Goal: Complete application form: Complete application form

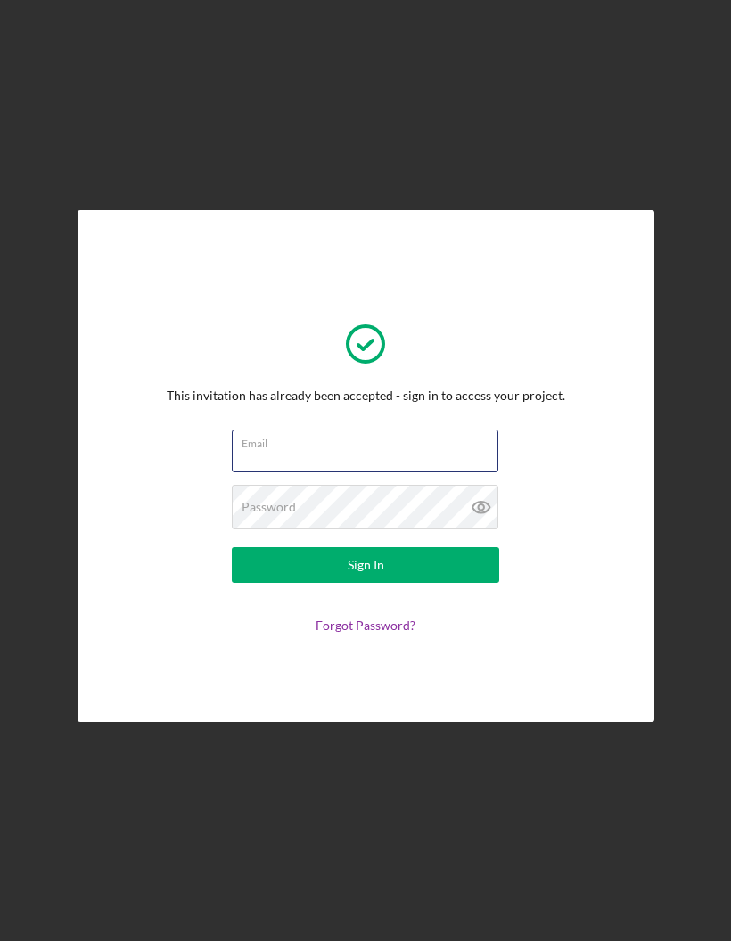
click at [441, 472] on input "Email" at bounding box center [365, 450] width 266 height 43
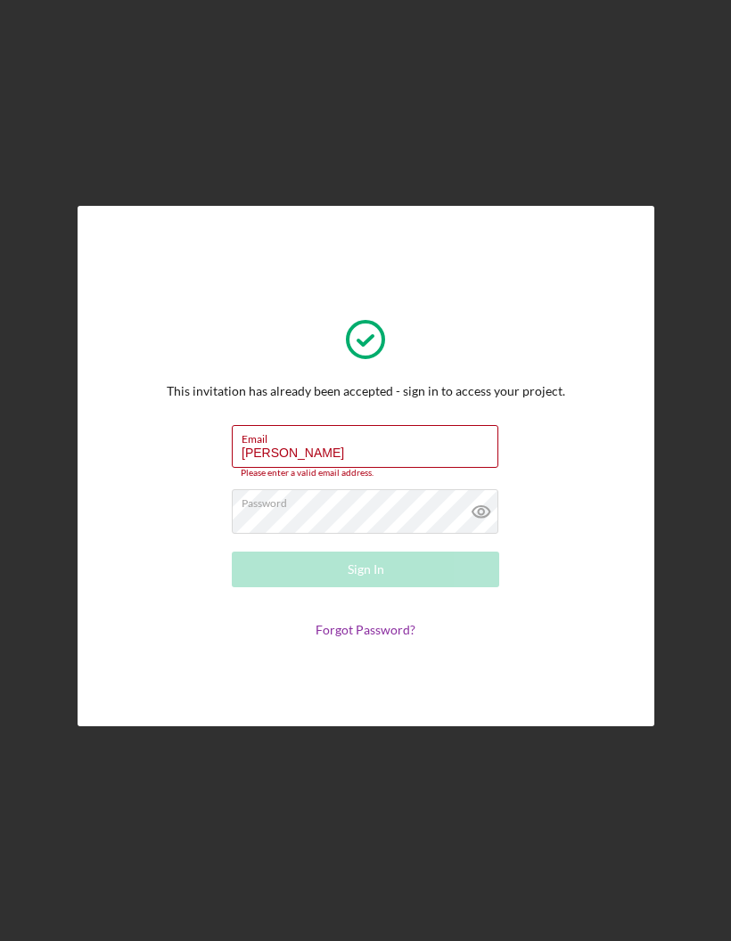
click at [351, 445] on label "Email" at bounding box center [369, 436] width 257 height 20
click at [351, 468] on input "[PERSON_NAME]" at bounding box center [365, 446] width 266 height 43
click at [311, 468] on input "[PERSON_NAME]" at bounding box center [365, 446] width 266 height 43
click at [293, 468] on input "[PERSON_NAME]" at bounding box center [365, 446] width 266 height 43
type input "G"
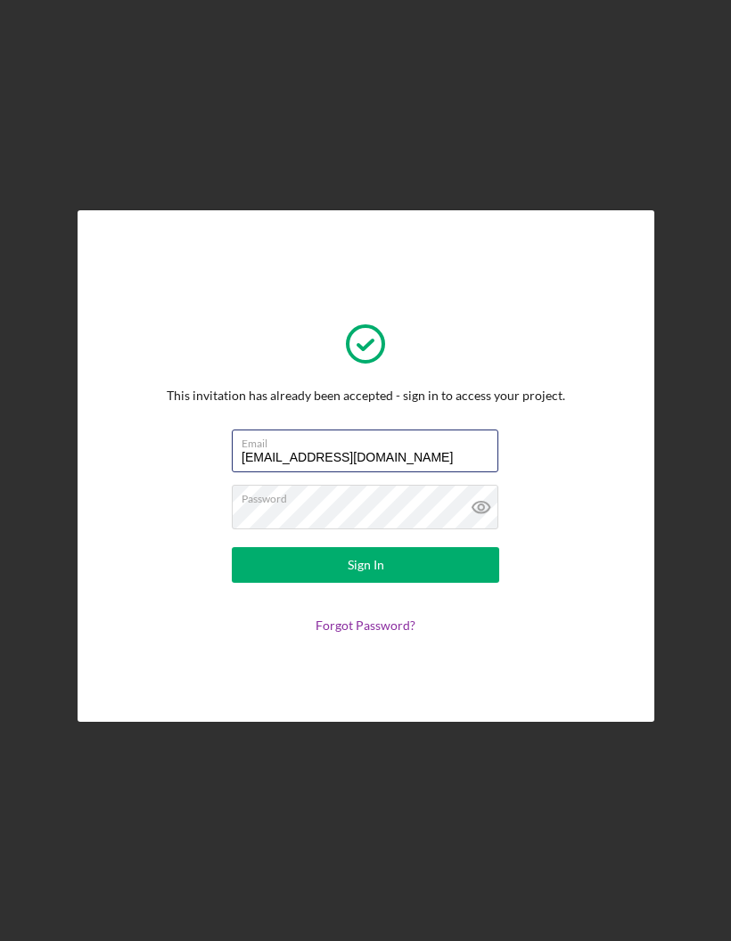
type input "[EMAIL_ADDRESS][DOMAIN_NAME]"
click at [349, 583] on div "Sign In" at bounding box center [365, 565] width 37 height 36
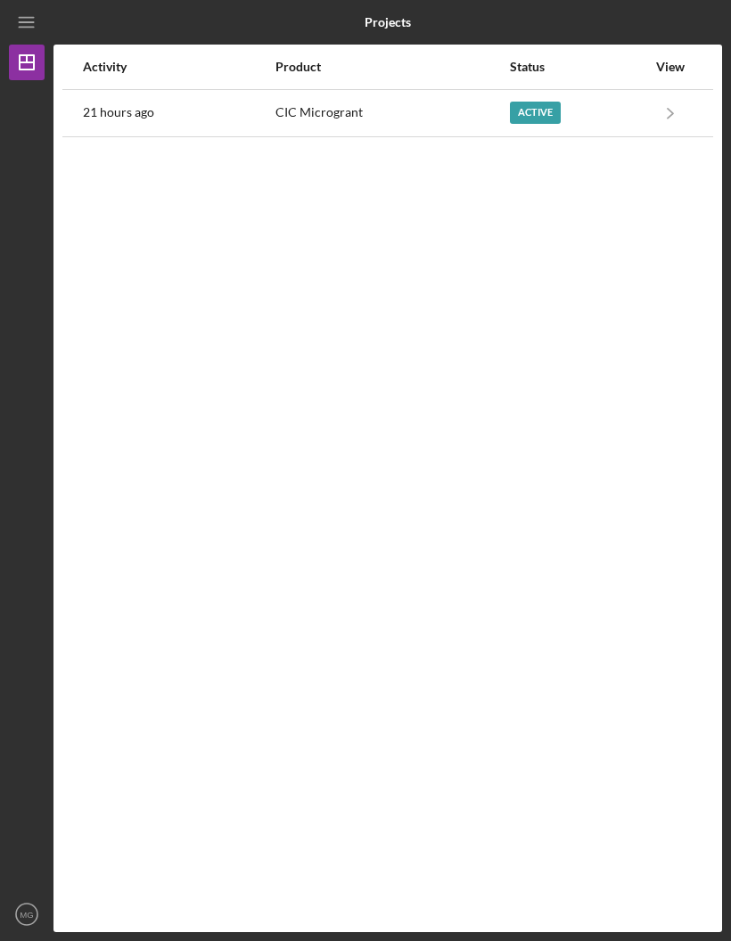
click at [663, 118] on icon "Icon/Navigate" at bounding box center [670, 113] width 40 height 40
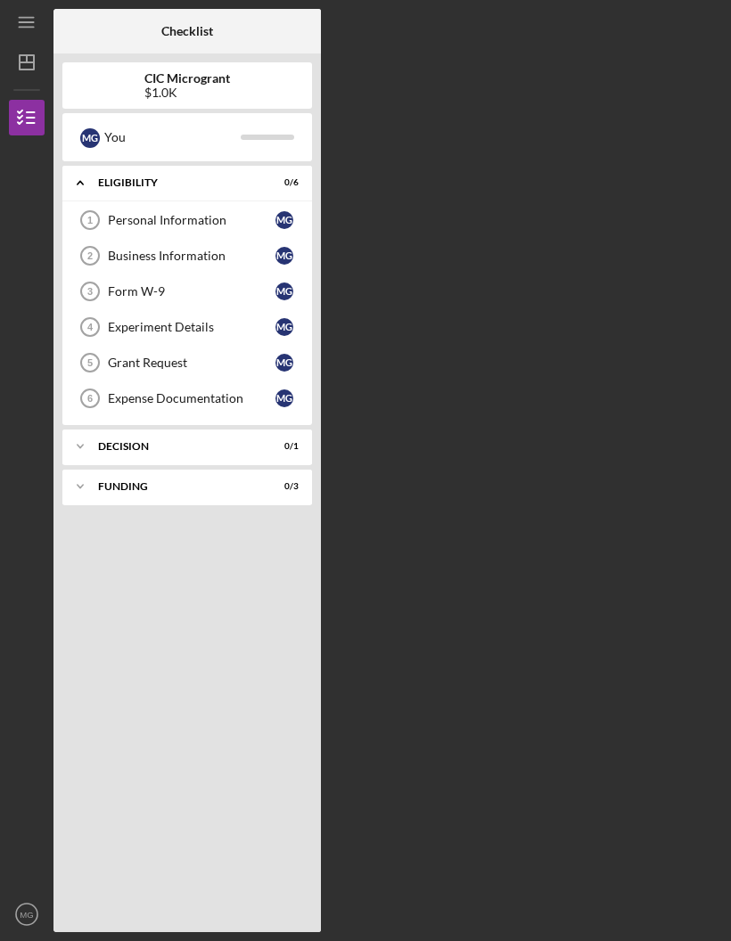
click at [186, 199] on div "Icon/Expander ELIGIBILITY 0 / 6" at bounding box center [186, 183] width 249 height 37
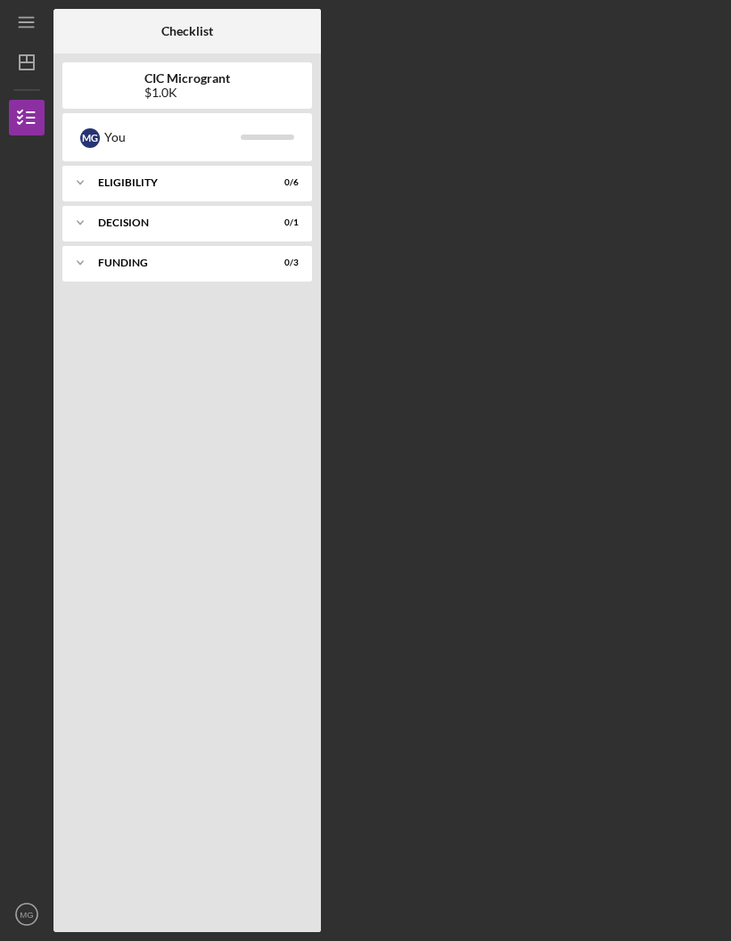
click at [81, 187] on icon "Icon/Expander" at bounding box center [80, 183] width 36 height 36
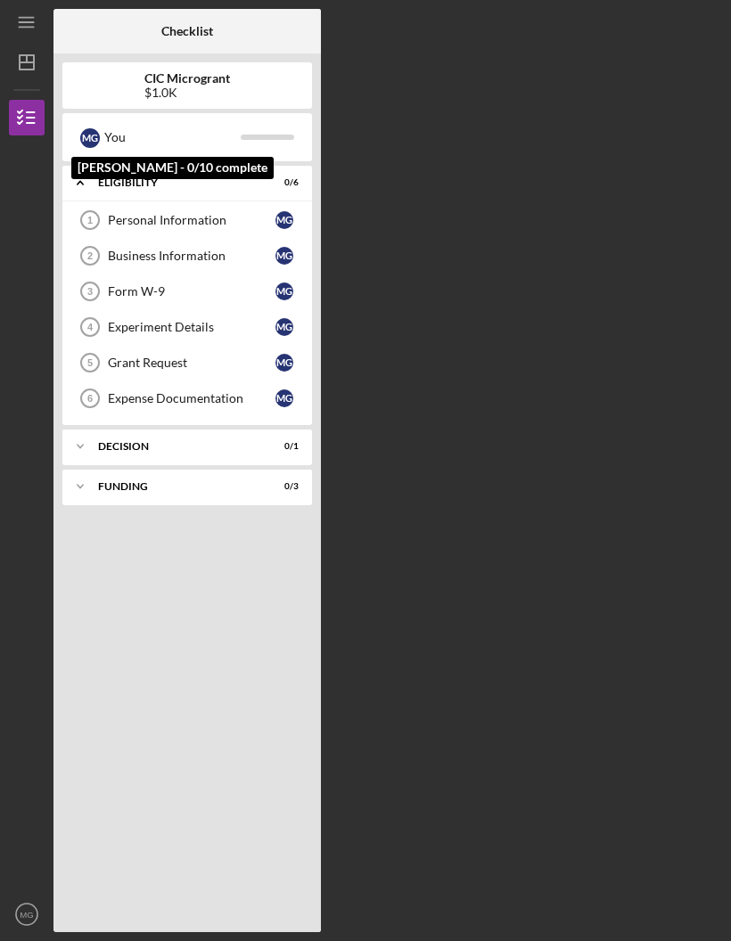
click at [98, 135] on div "M G" at bounding box center [90, 138] width 20 height 20
click at [28, 108] on icon "button" at bounding box center [26, 117] width 45 height 45
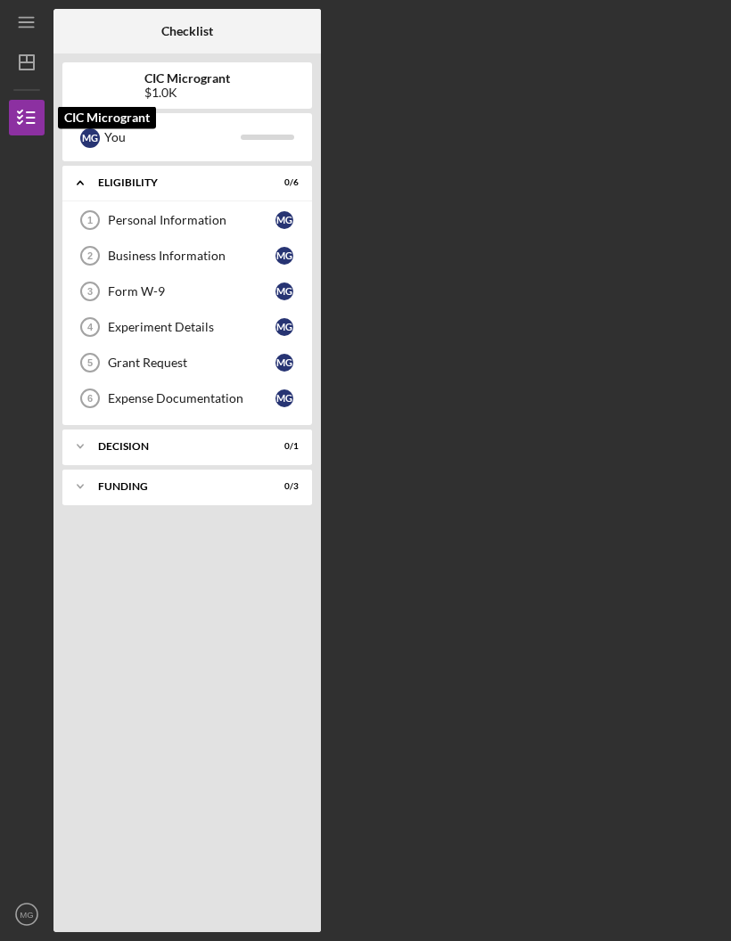
click at [20, 60] on polygon "button" at bounding box center [27, 62] width 14 height 14
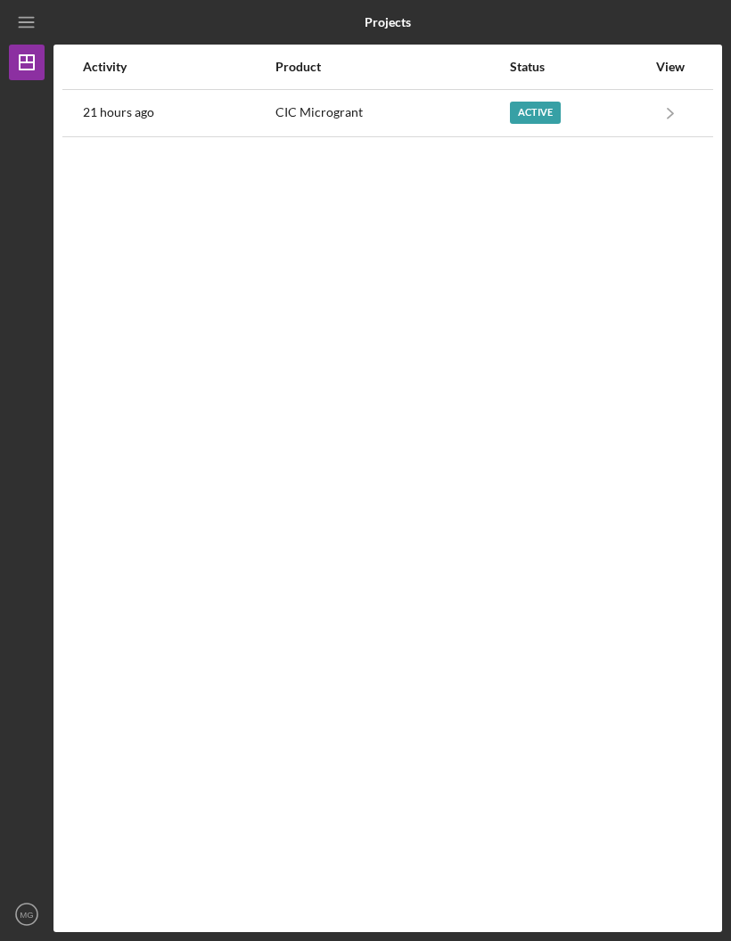
click at [529, 116] on div "Active" at bounding box center [535, 113] width 51 height 22
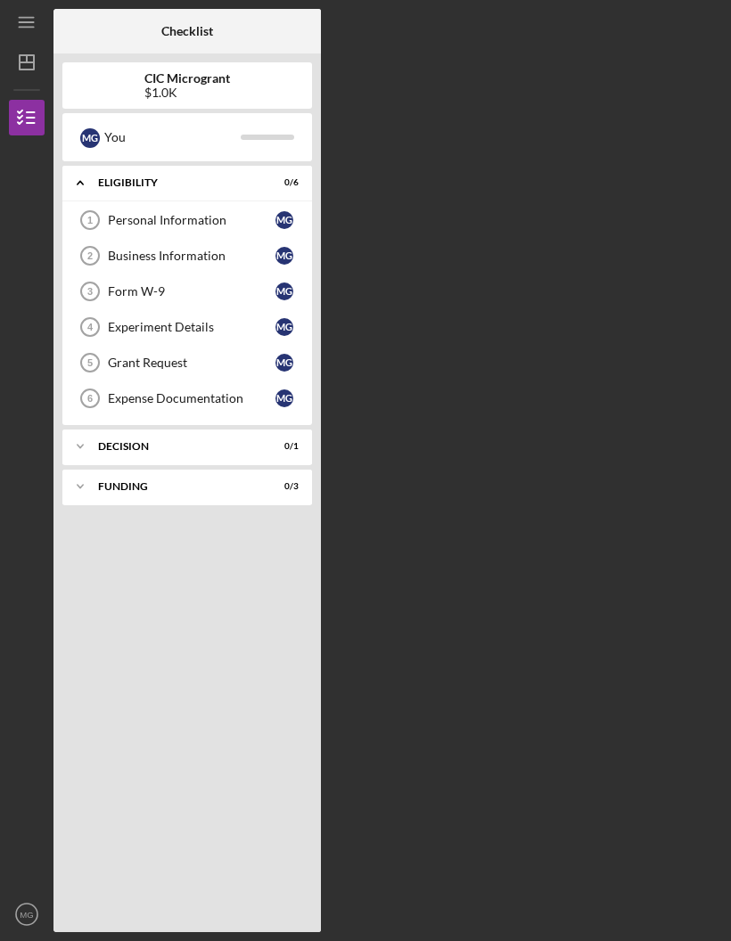
click at [192, 224] on div "Personal Information" at bounding box center [191, 220] width 167 height 14
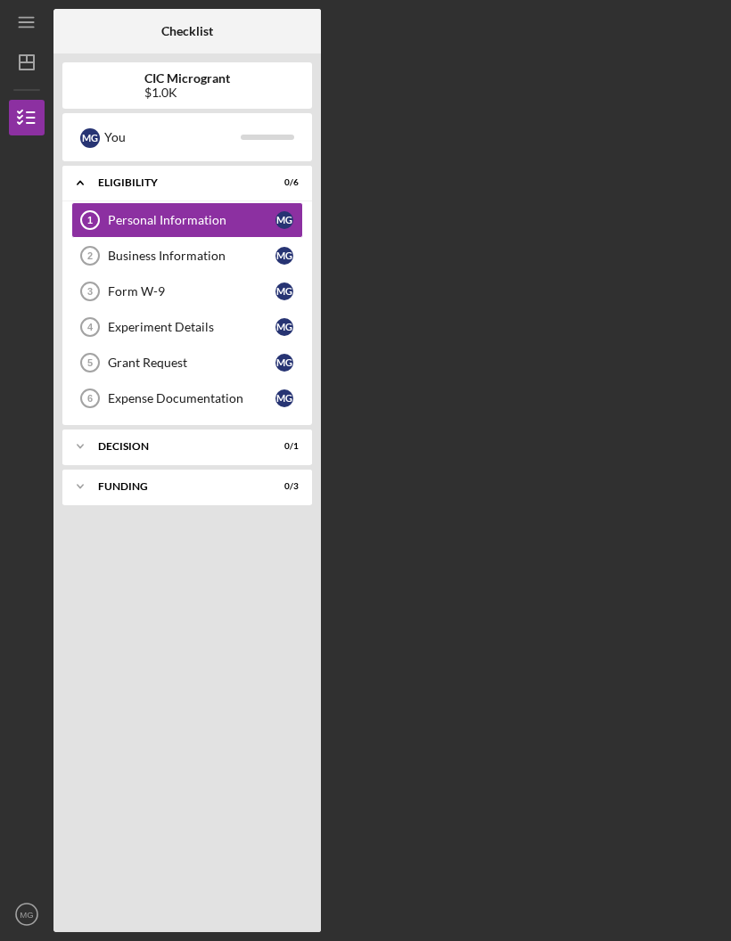
scroll to position [62, 0]
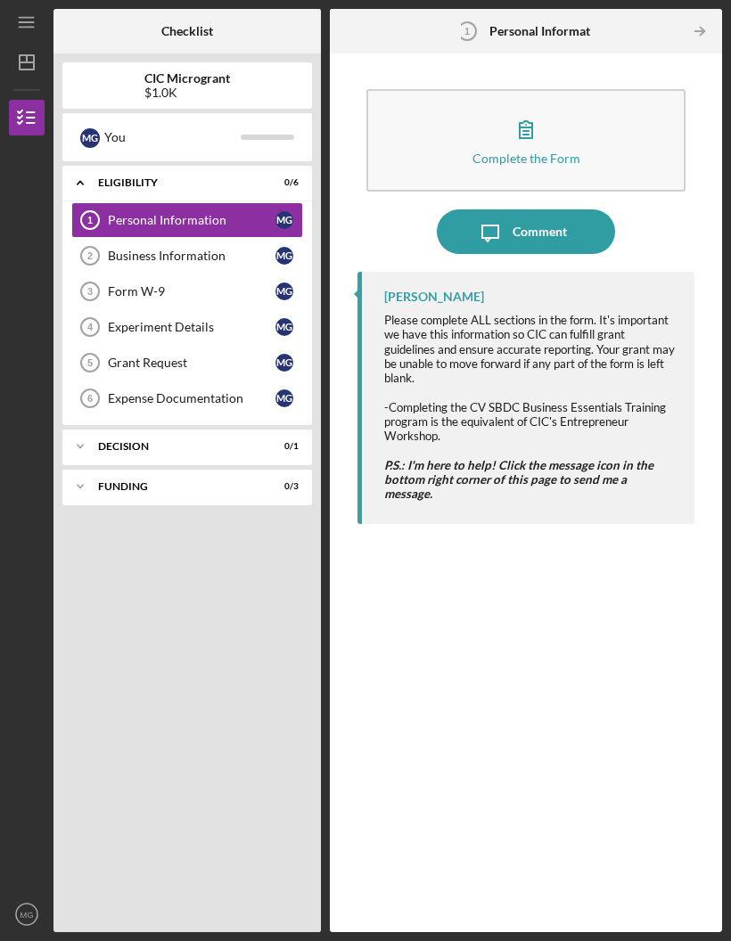
click at [571, 444] on div "[PERSON_NAME] Please complete ALL sections in the form. It's important we have …" at bounding box center [525, 588] width 337 height 633
click at [536, 107] on icon "button" at bounding box center [525, 129] width 45 height 45
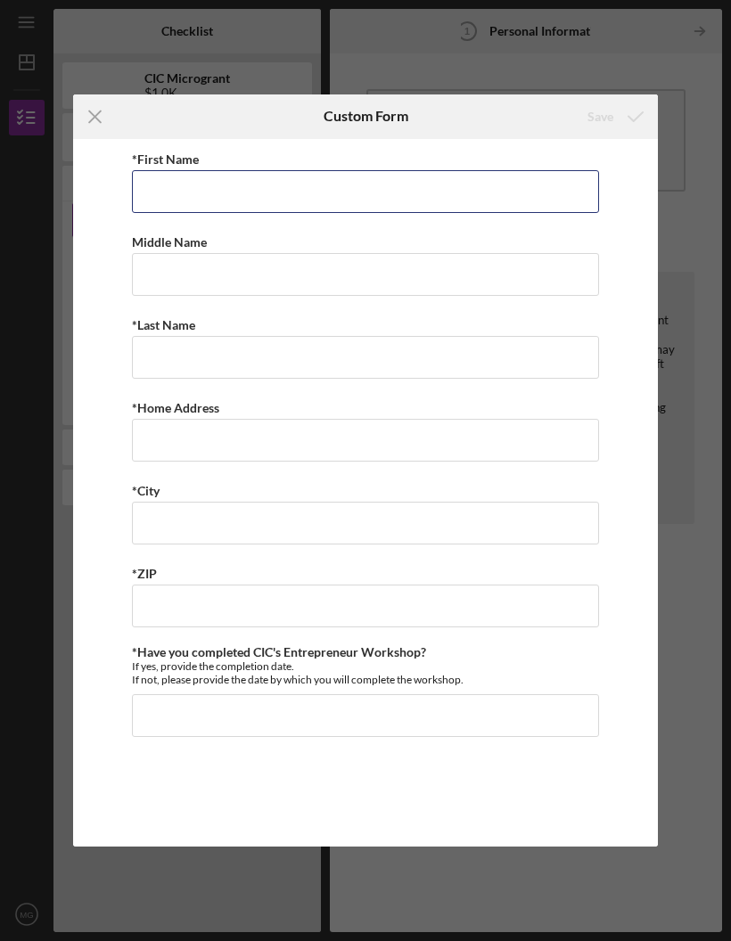
click at [504, 206] on input "*First Name" at bounding box center [366, 191] width 468 height 43
type input "[PERSON_NAME]"
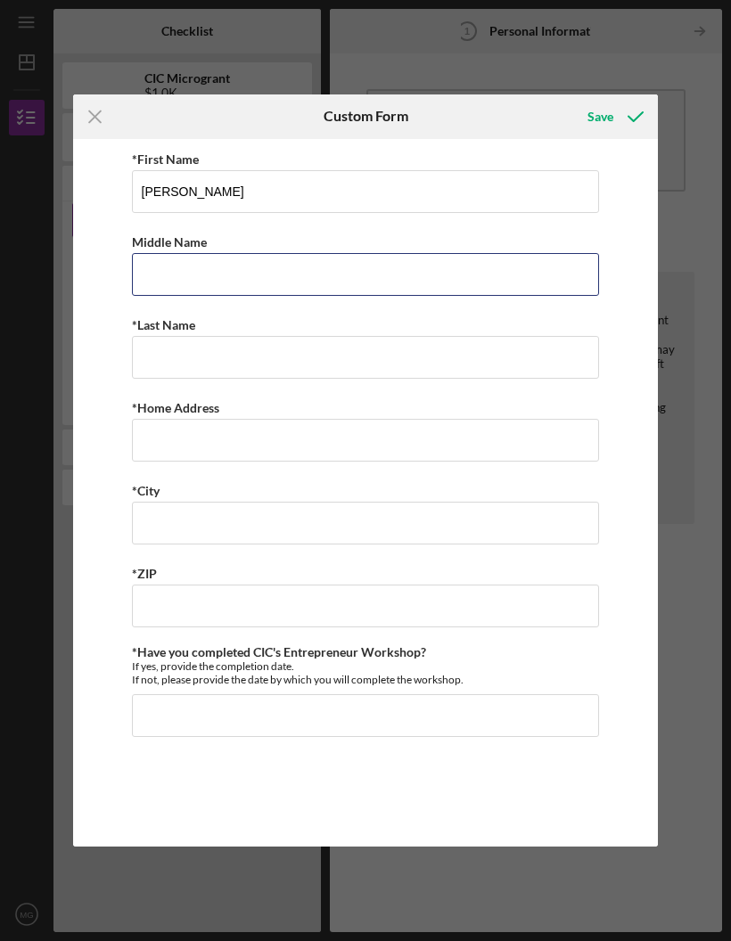
click at [447, 273] on input "Middle Name" at bounding box center [366, 274] width 468 height 43
type input "[PERSON_NAME]"
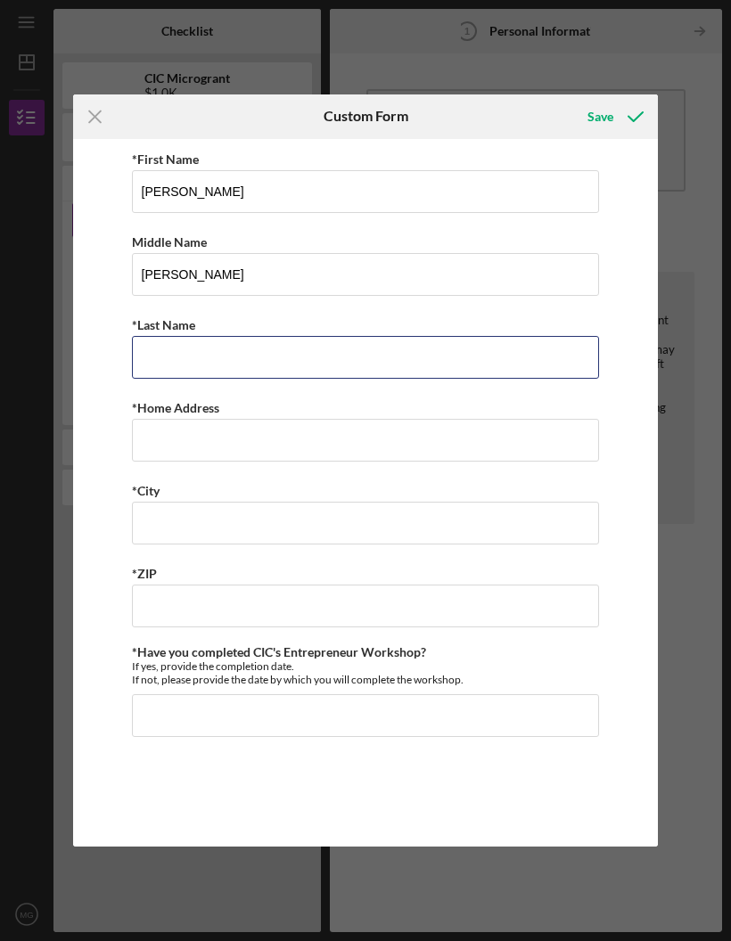
click at [416, 369] on input "*Last Name" at bounding box center [366, 357] width 468 height 43
type input "[PERSON_NAME]"
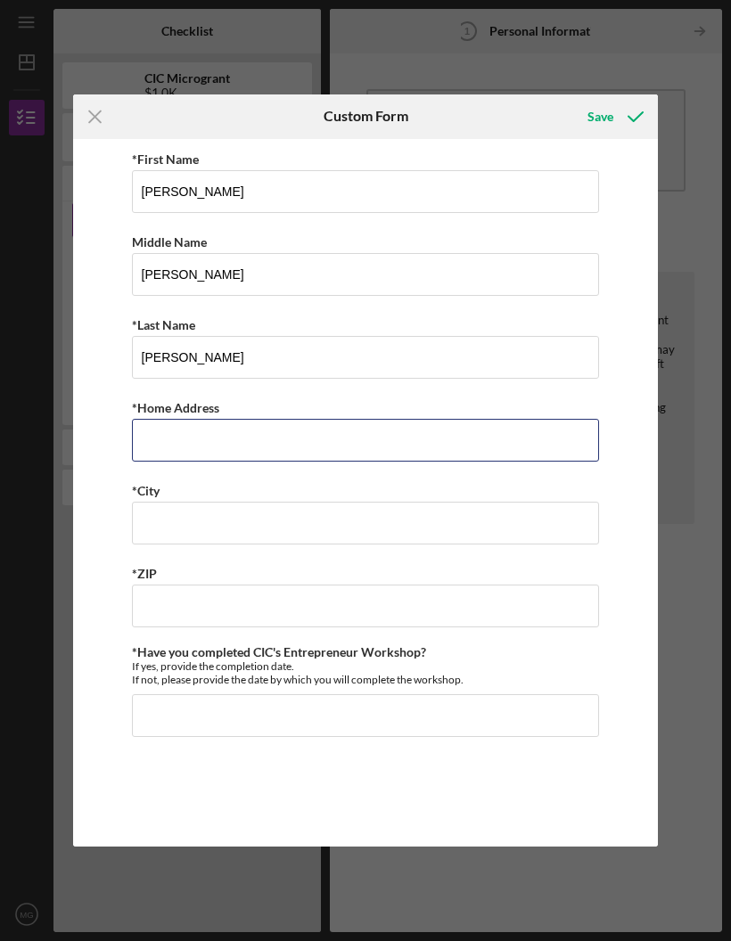
click at [377, 445] on input "*Home Address" at bounding box center [366, 440] width 468 height 43
type input "[STREET_ADDRESS]"
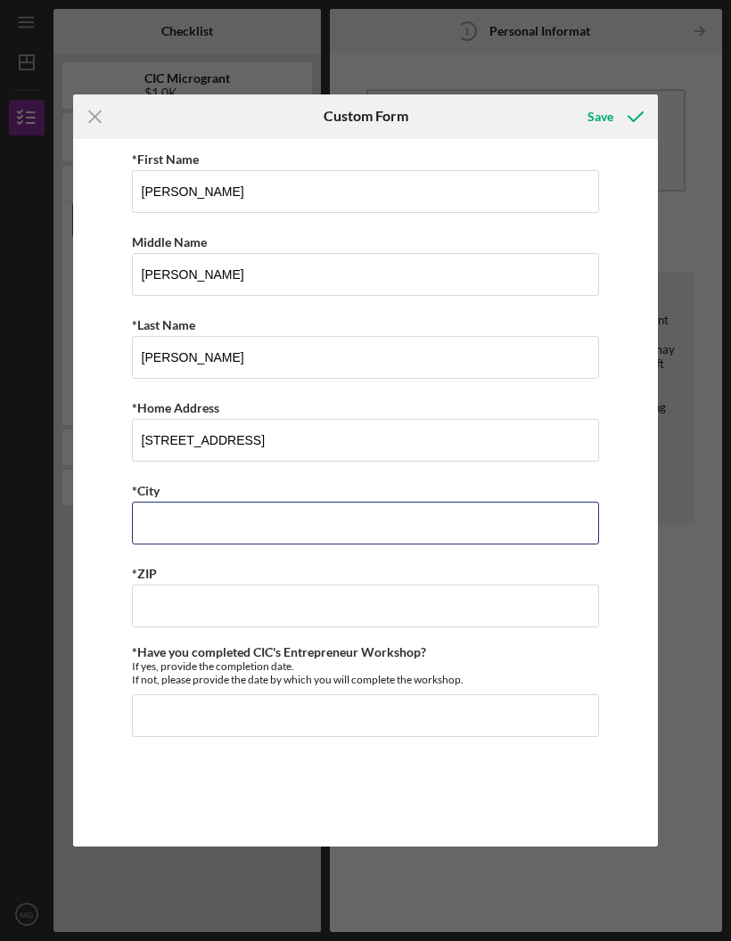
click at [239, 524] on input "*City" at bounding box center [366, 523] width 468 height 43
type input "[GEOGRAPHIC_DATA]"
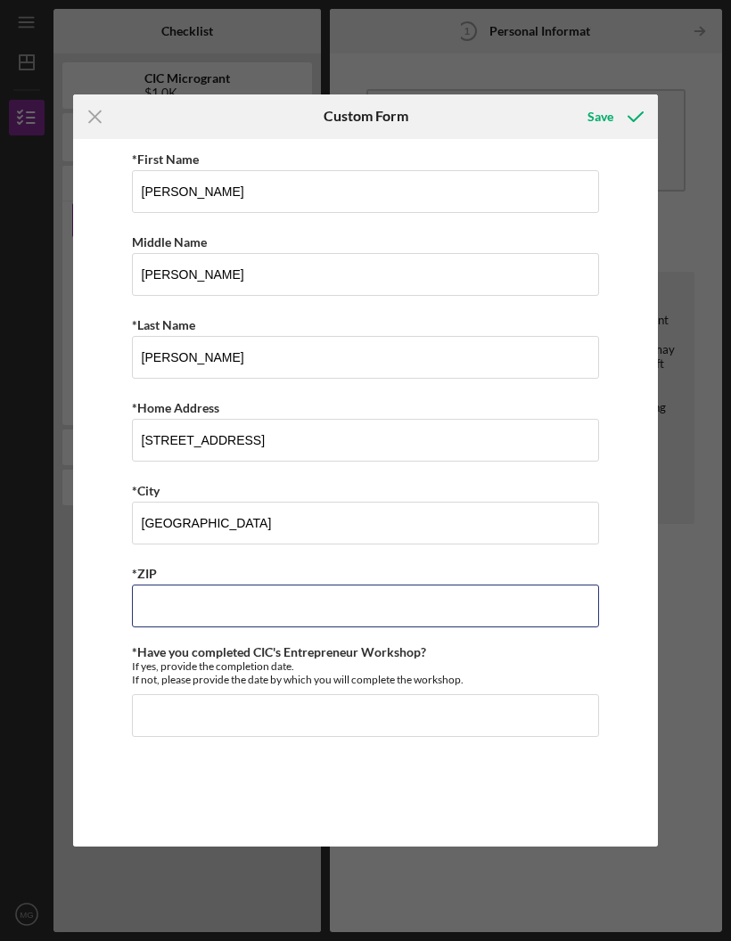
click at [298, 608] on input "*ZIP" at bounding box center [366, 605] width 468 height 43
type input "22903"
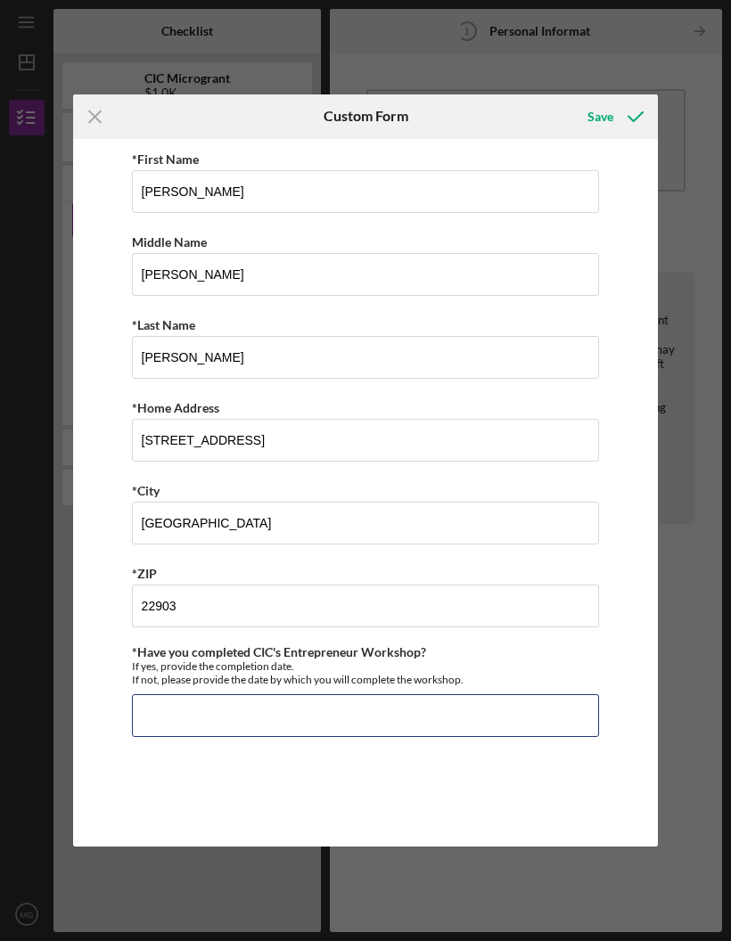
click at [305, 721] on input "*Have you completed CIC's Entrepreneur Workshop?" at bounding box center [366, 715] width 468 height 43
click at [327, 718] on input "Yes," at bounding box center [366, 715] width 468 height 43
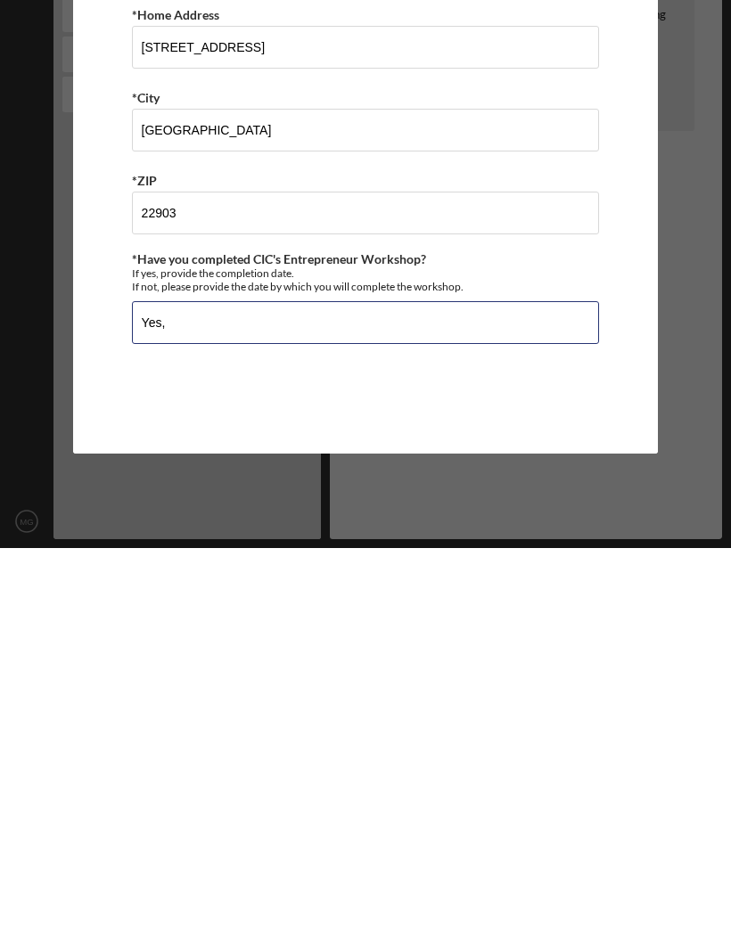
click at [200, 694] on input "Yes," at bounding box center [366, 715] width 468 height 43
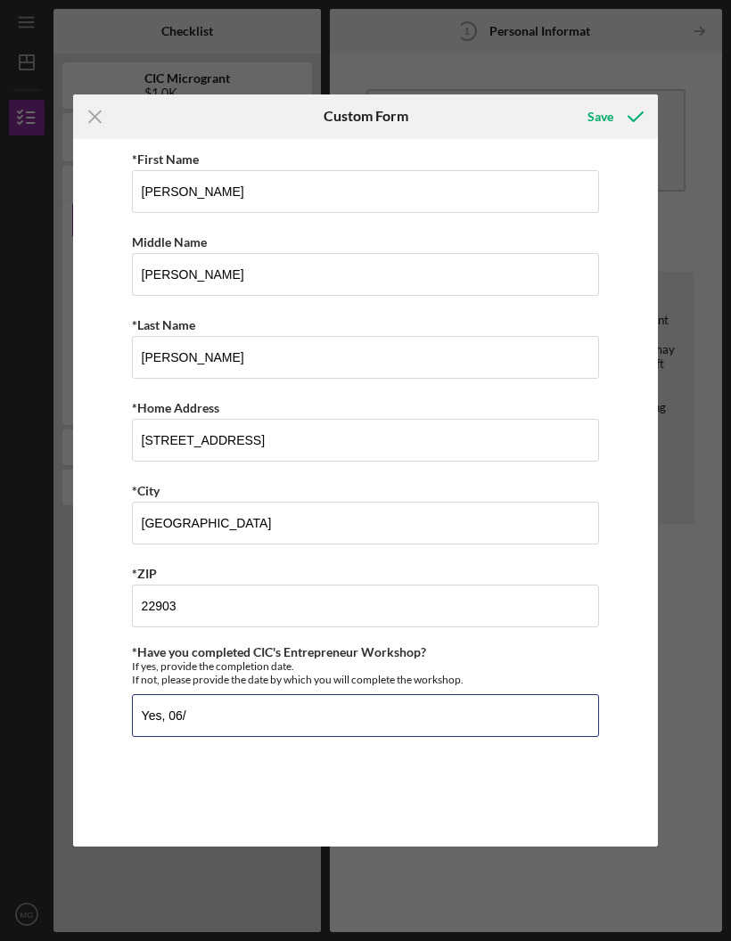
click at [324, 721] on input "Yes, 06/" at bounding box center [366, 715] width 468 height 43
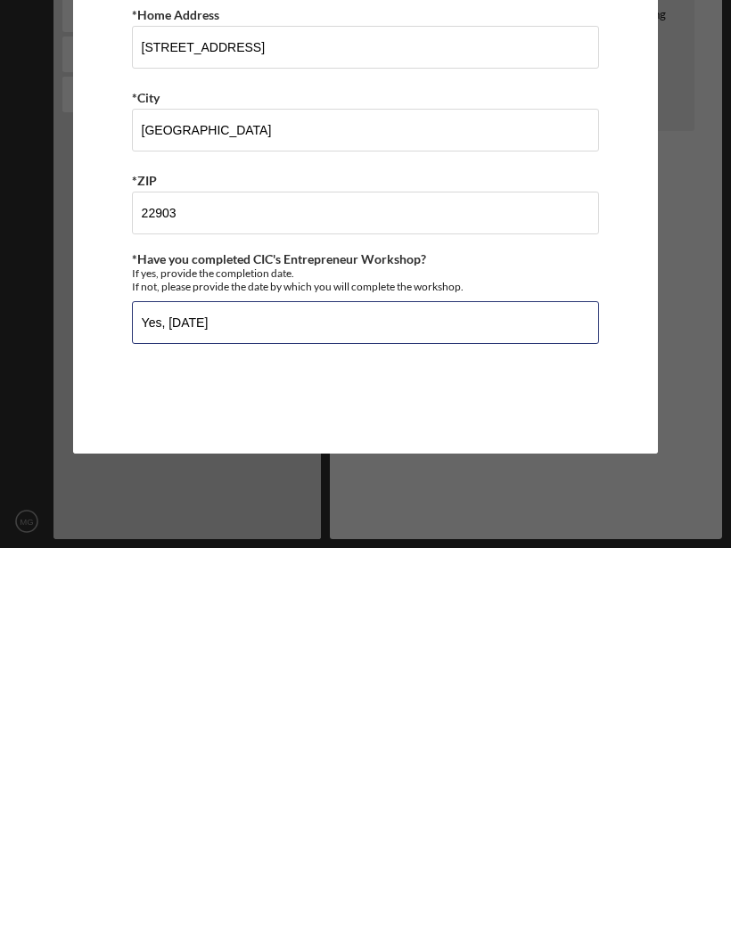
type input "Yes, [DATE]"
click at [625, 401] on div "*First Name [PERSON_NAME] Middle Name [PERSON_NAME] *Last Name [PERSON_NAME] *H…" at bounding box center [365, 493] width 584 height 708
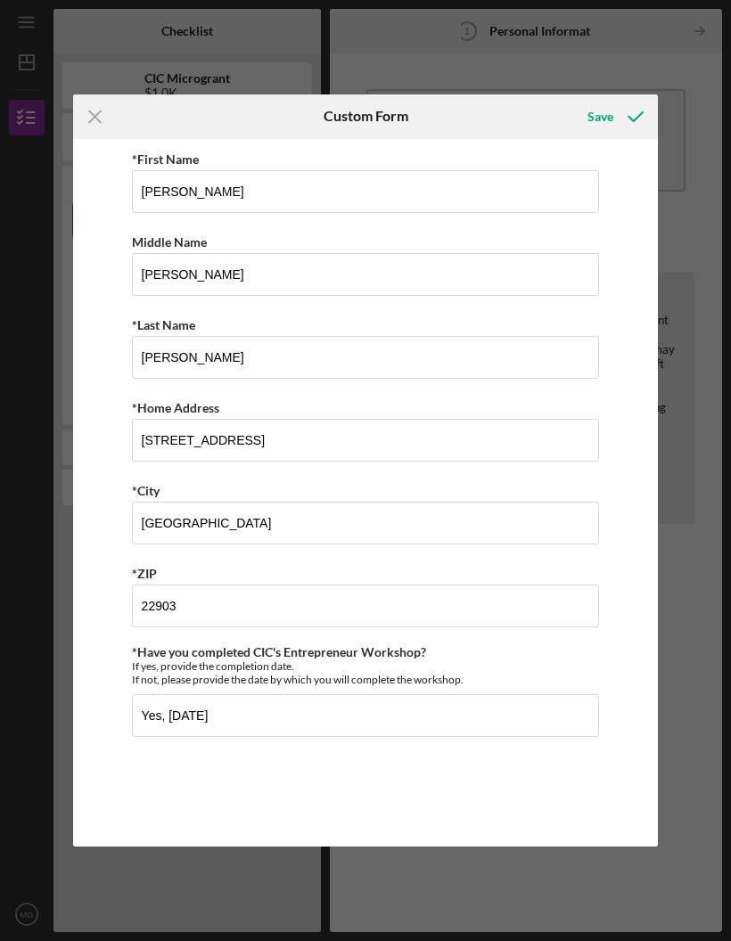
click at [617, 111] on icon "submit" at bounding box center [635, 116] width 45 height 45
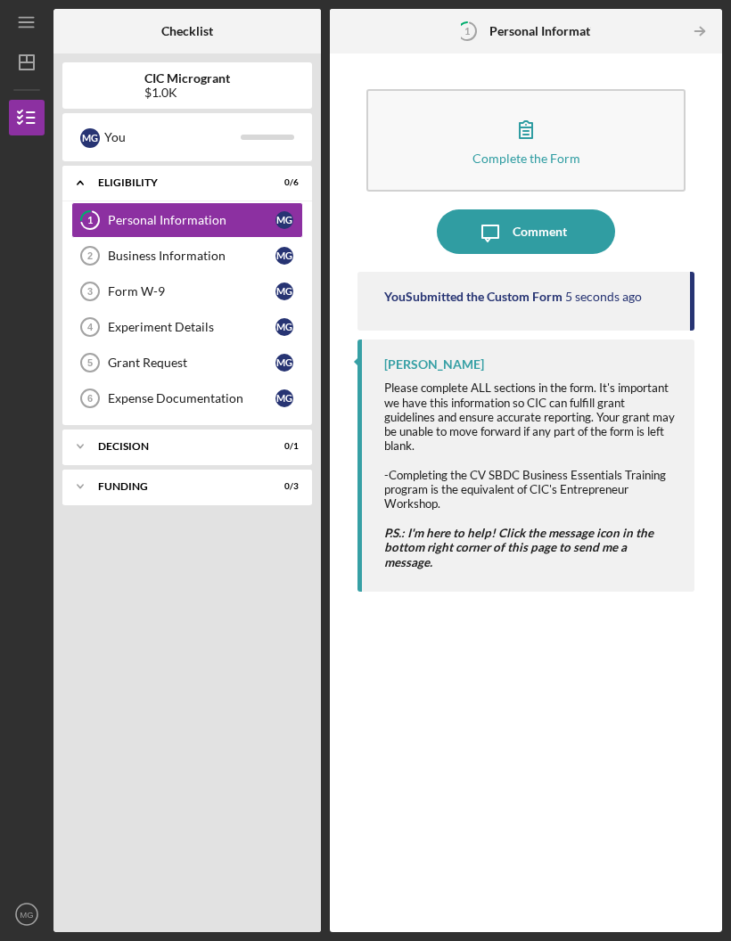
click at [551, 89] on button "Complete the Form Form" at bounding box center [525, 140] width 319 height 102
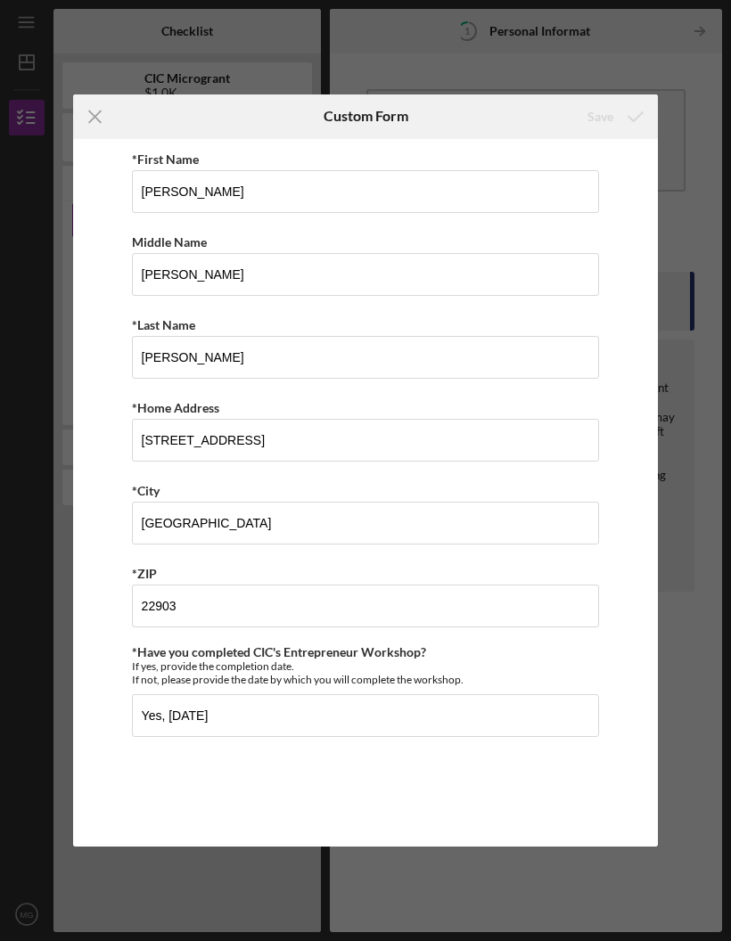
click at [100, 120] on line at bounding box center [95, 116] width 12 height 12
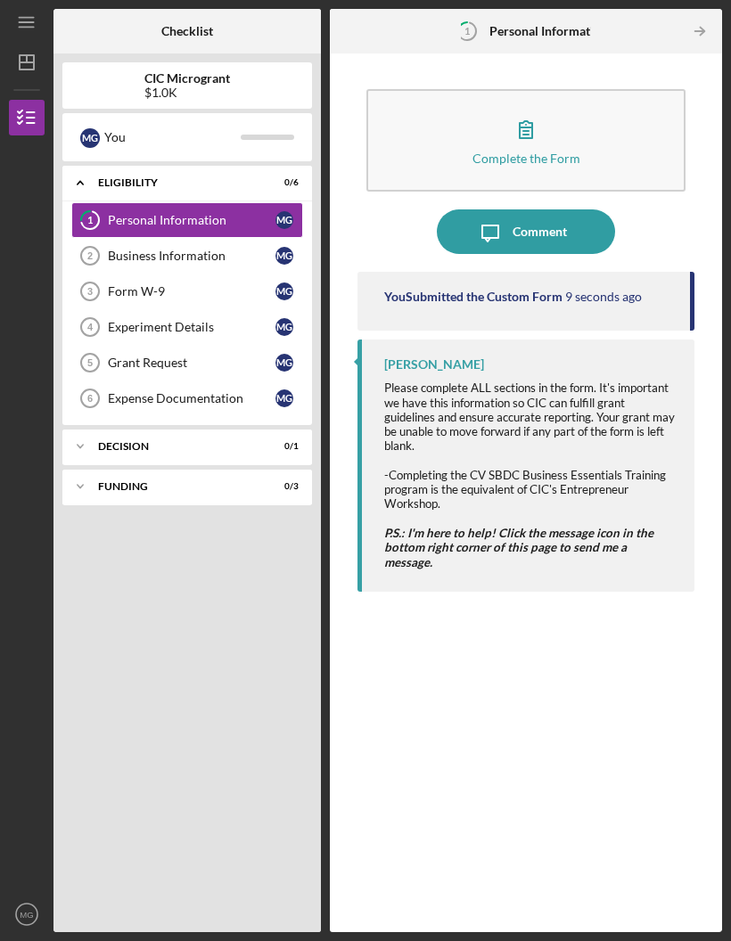
click at [158, 249] on div "Business Information" at bounding box center [191, 256] width 167 height 14
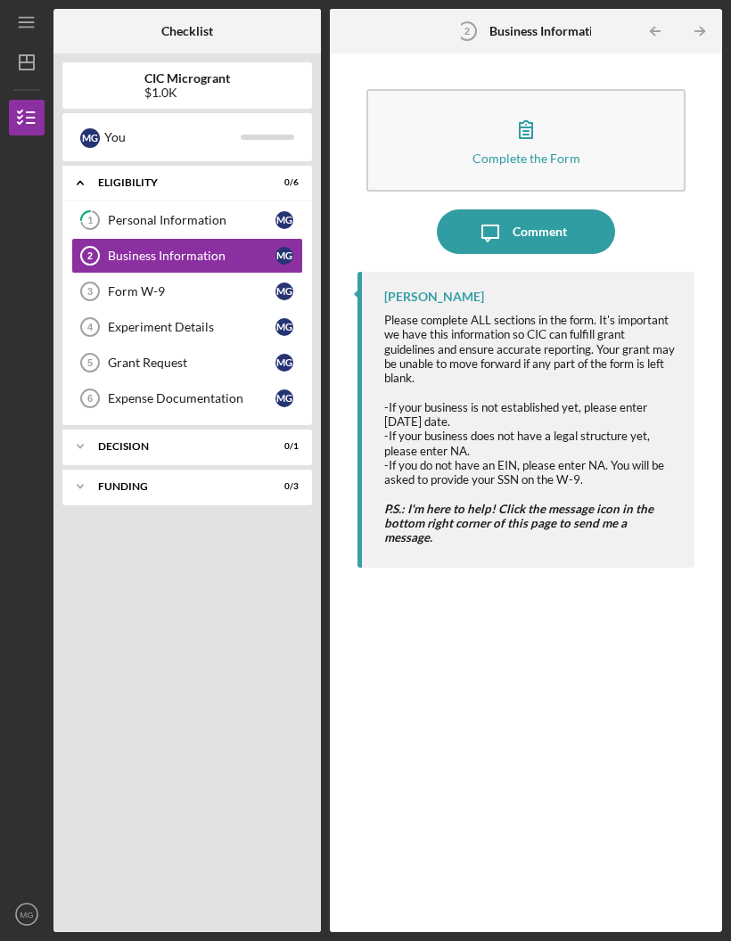
click at [187, 213] on div "Personal Information" at bounding box center [191, 220] width 167 height 14
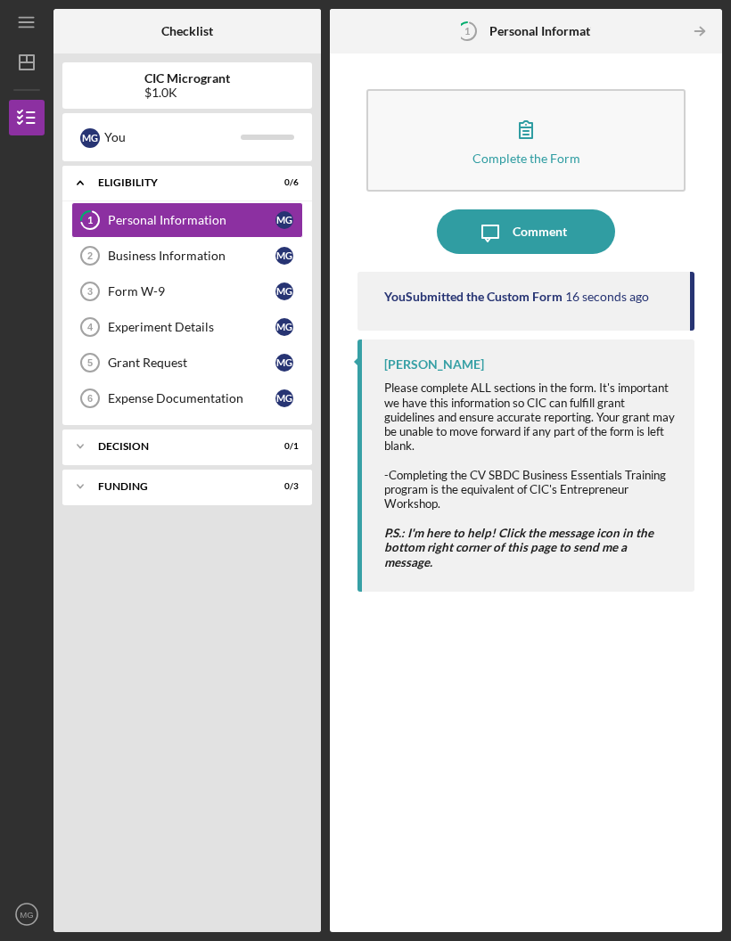
click at [539, 107] on icon "button" at bounding box center [525, 129] width 45 height 45
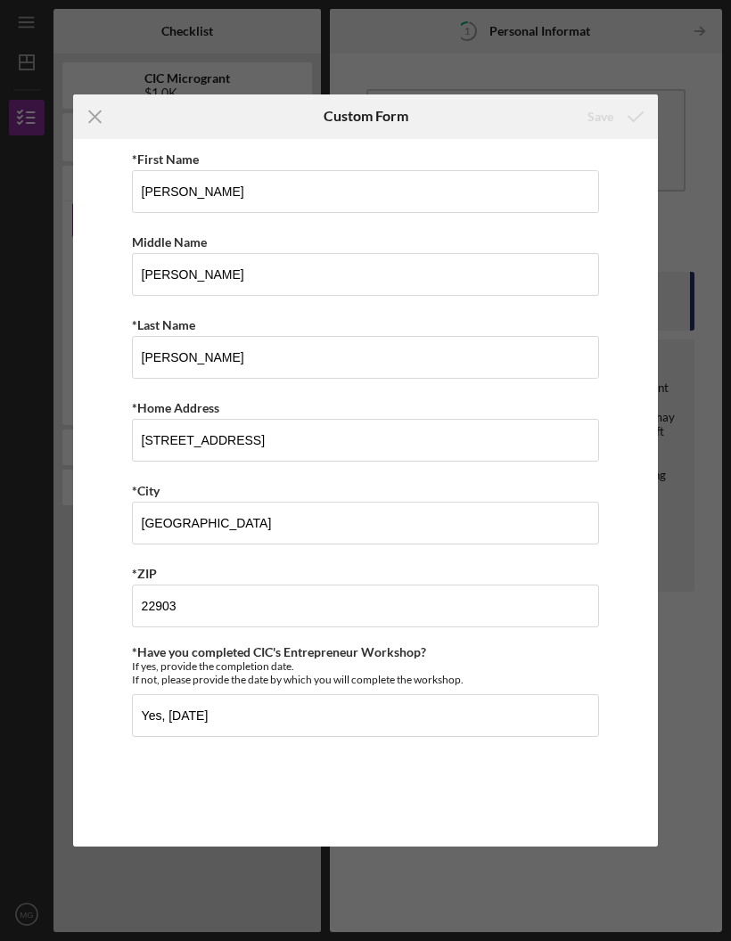
click at [85, 131] on icon "Icon/Menu Close" at bounding box center [95, 116] width 45 height 45
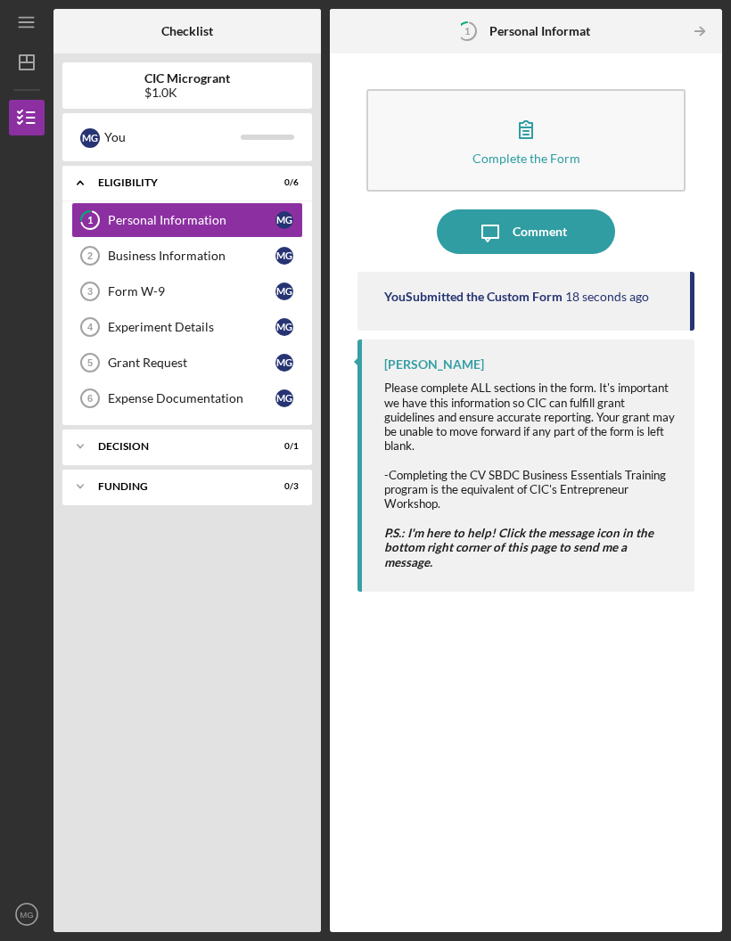
click at [178, 249] on div "Business Information" at bounding box center [191, 256] width 167 height 14
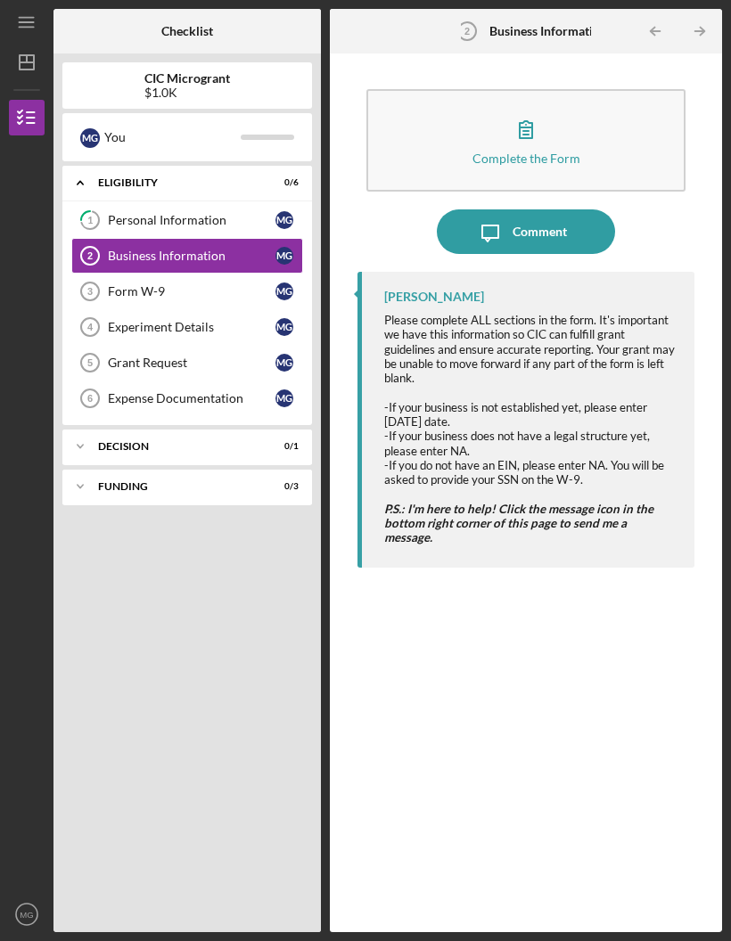
click at [582, 89] on button "Complete the Form Form" at bounding box center [525, 140] width 319 height 102
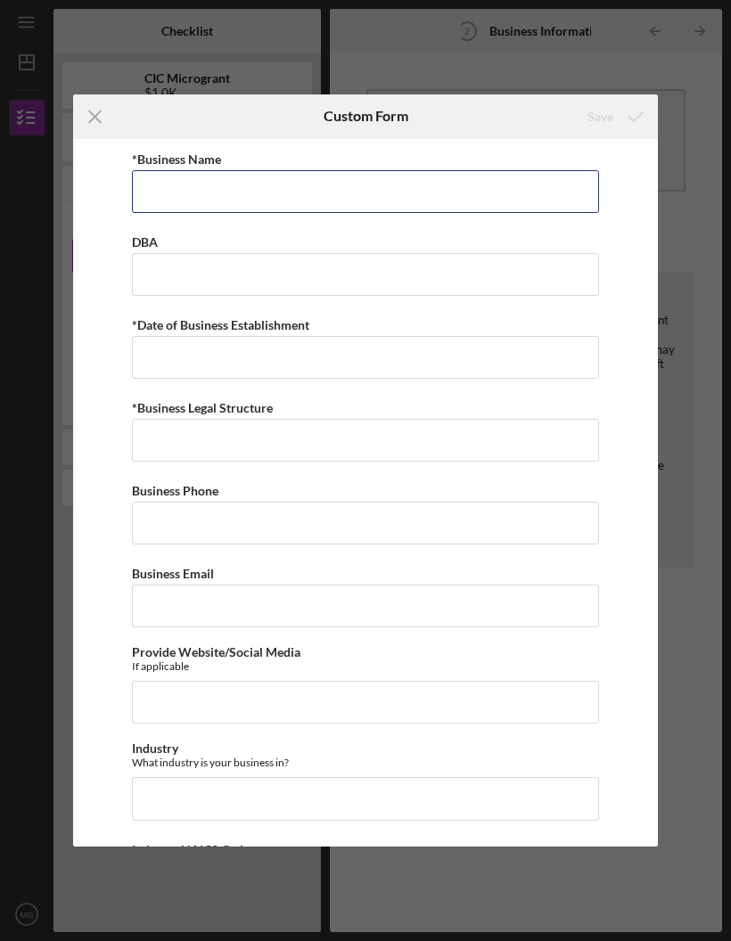
click at [185, 202] on input "*Business Name" at bounding box center [366, 191] width 468 height 43
type input "Meme’s Crown and Glory"
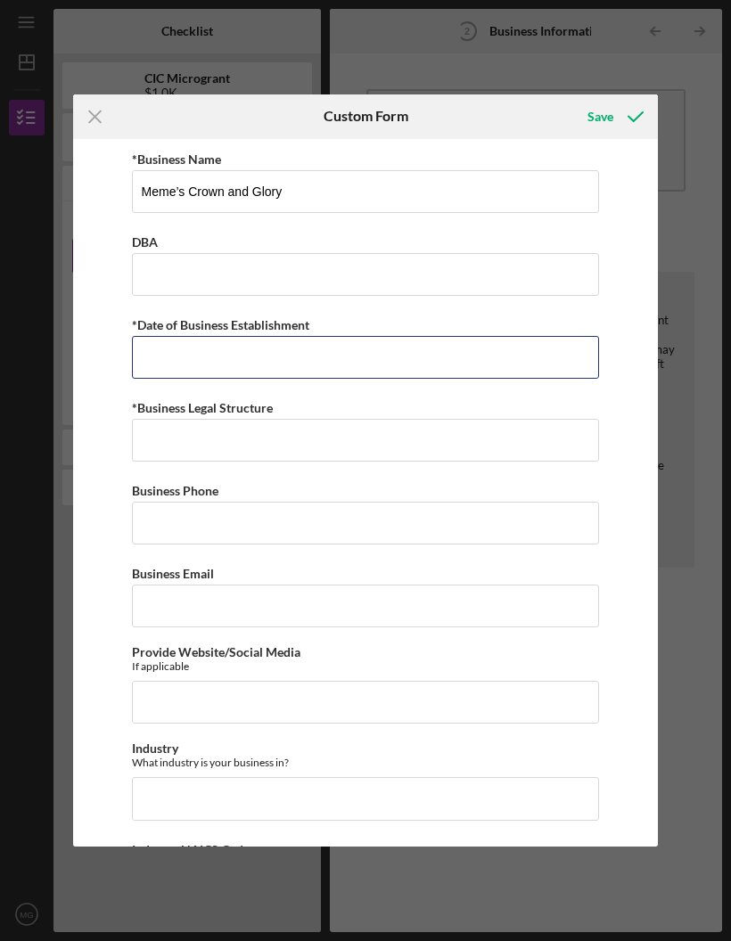
click at [360, 354] on input "*Date of Business Establishment" at bounding box center [366, 357] width 468 height 43
